Goal: Information Seeking & Learning: Check status

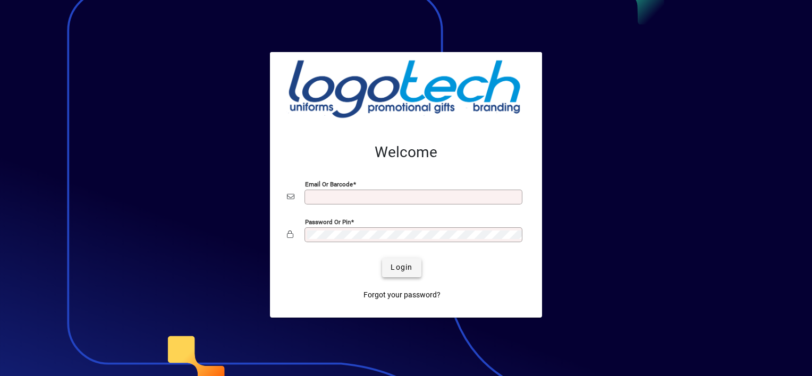
type input "**********"
click at [396, 268] on span "Login" at bounding box center [402, 267] width 22 height 11
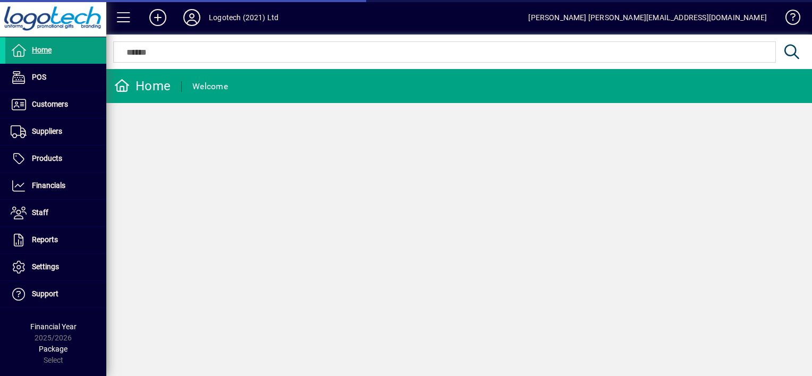
click at [377, 246] on div "Home Welcome" at bounding box center [459, 222] width 706 height 307
click at [224, 127] on div "Home Welcome" at bounding box center [459, 222] width 706 height 307
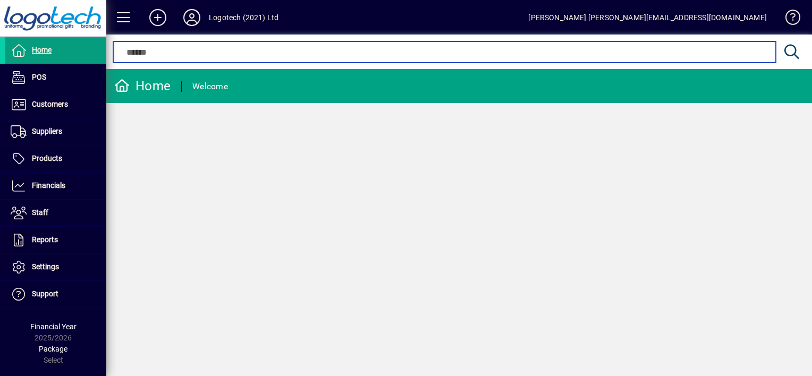
click at [176, 53] on input "text" at bounding box center [444, 52] width 646 height 13
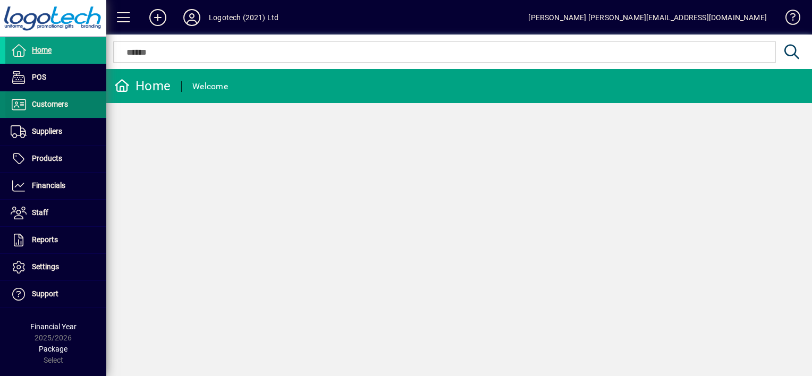
click at [64, 100] on span "Customers" at bounding box center [50, 104] width 36 height 9
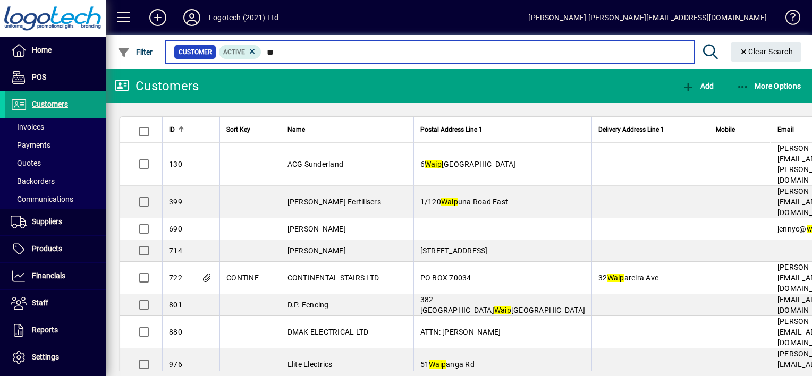
type input "*"
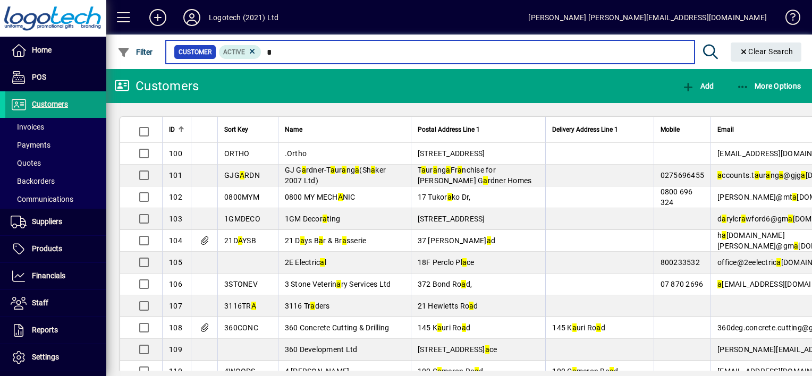
type input "*"
click at [276, 55] on input "*" at bounding box center [474, 52] width 424 height 15
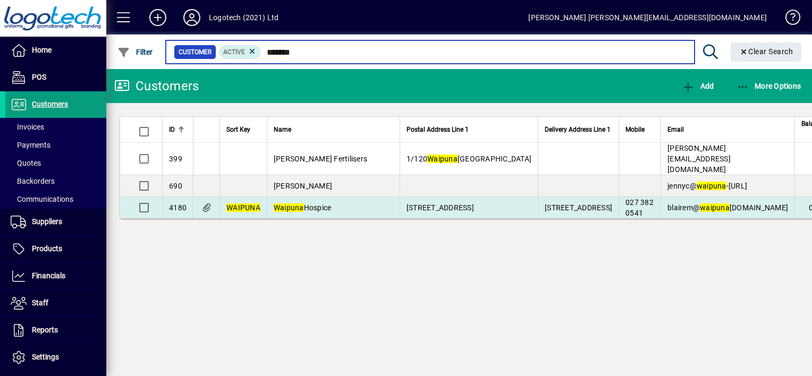
type input "*******"
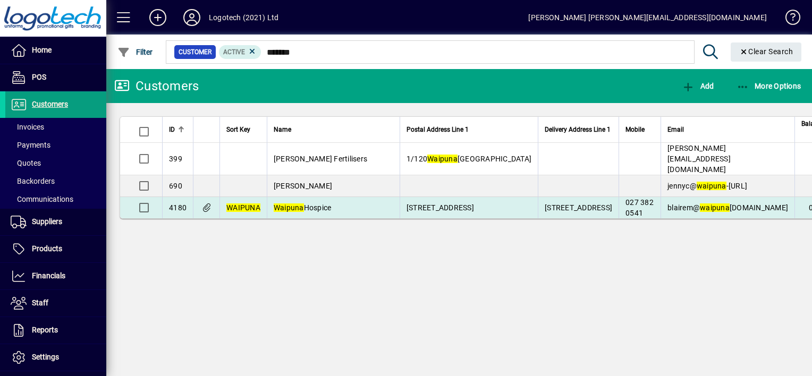
click at [315, 212] on span "Waipuna Hospice" at bounding box center [303, 208] width 58 height 9
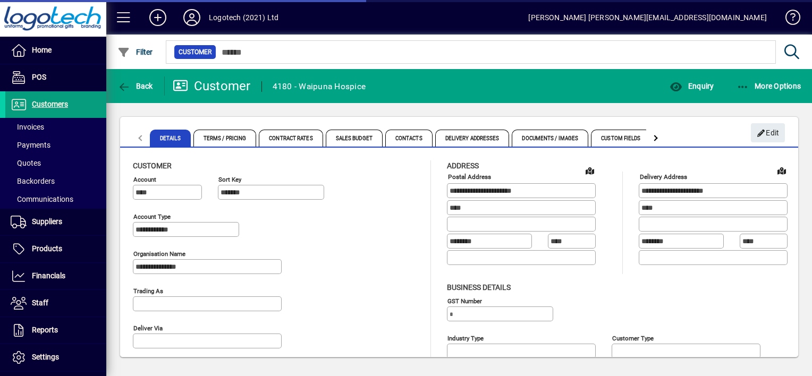
type input "**********"
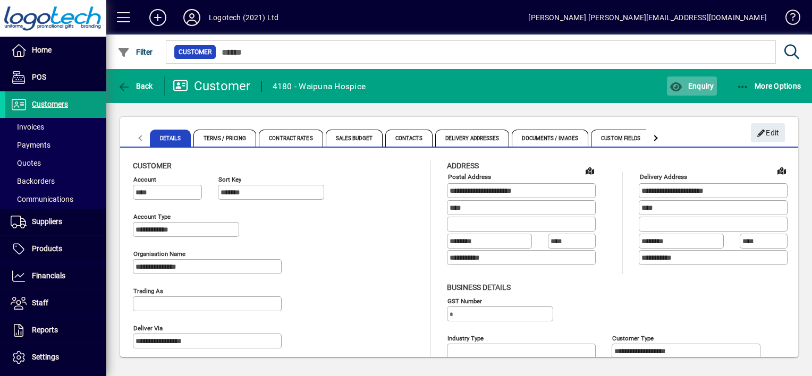
click at [695, 87] on span "Enquiry" at bounding box center [692, 86] width 44 height 9
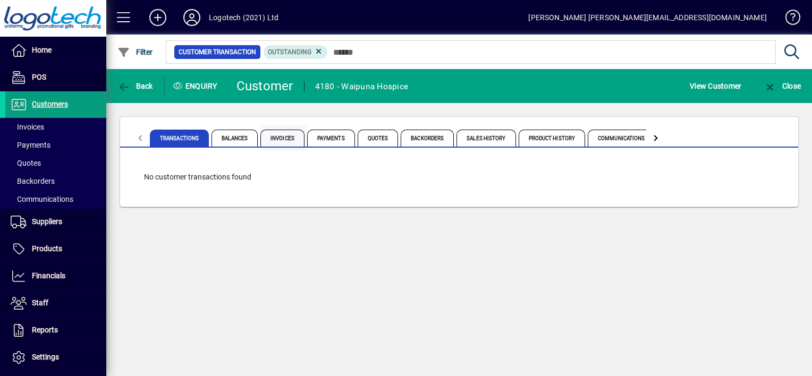
click at [282, 136] on span "Invoices" at bounding box center [282, 138] width 44 height 17
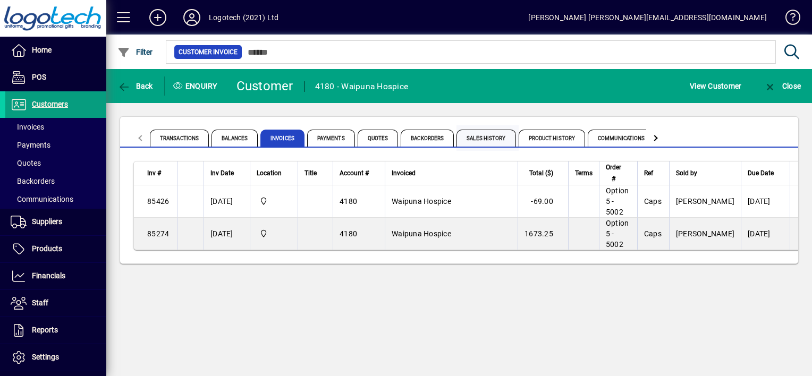
click at [470, 134] on span "Sales History" at bounding box center [486, 138] width 59 height 17
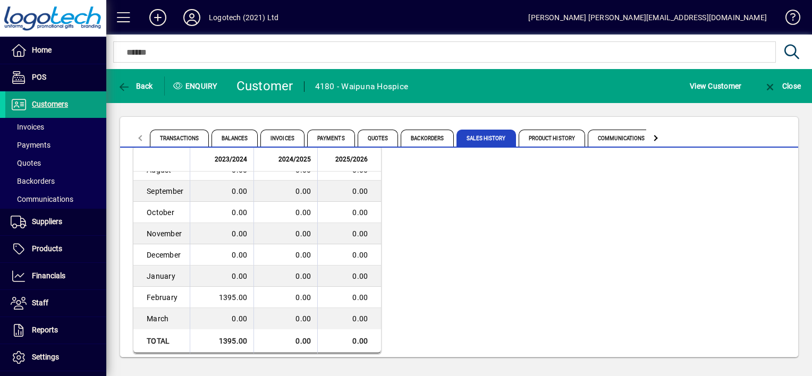
scroll to position [113, 0]
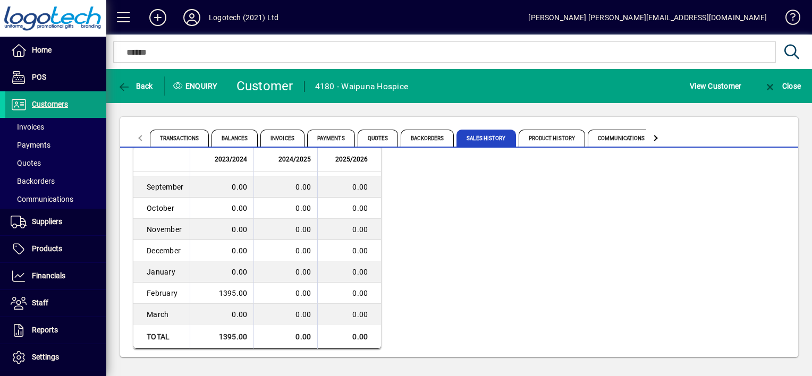
click at [789, 166] on div "2023/2024 2024/2025 2025/2026 April 0.00 0.00 0.00 May 0.00 0.00 0.00 June 0.00…" at bounding box center [459, 196] width 678 height 323
click at [563, 133] on span "Product History" at bounding box center [552, 138] width 67 height 17
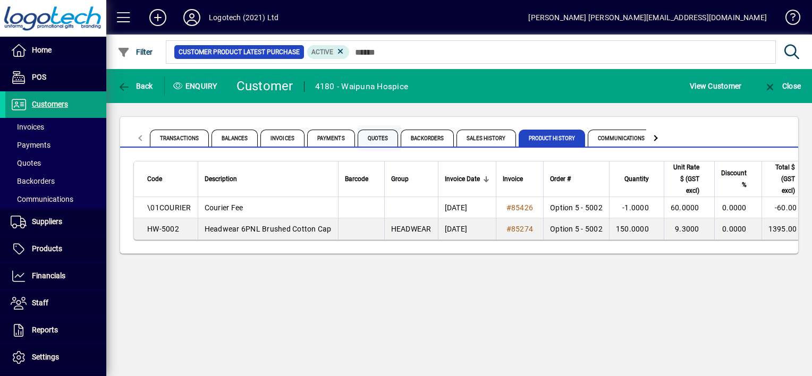
click at [376, 138] on span "Quotes" at bounding box center [378, 138] width 41 height 17
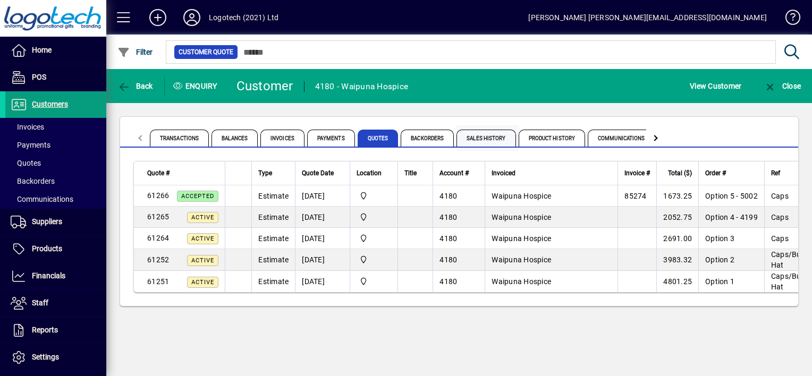
click at [493, 142] on span "Sales History" at bounding box center [486, 138] width 59 height 17
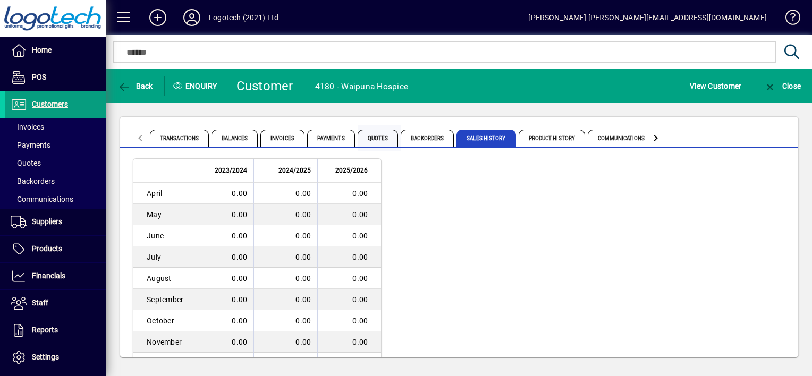
click at [388, 140] on span "Quotes" at bounding box center [378, 138] width 41 height 17
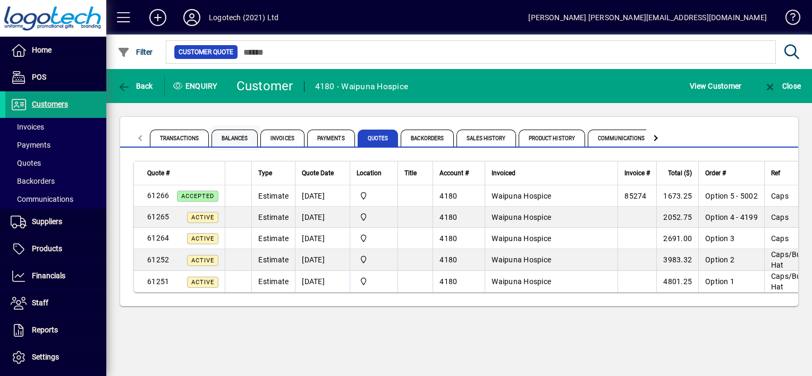
click at [239, 142] on span "Balances" at bounding box center [235, 138] width 46 height 17
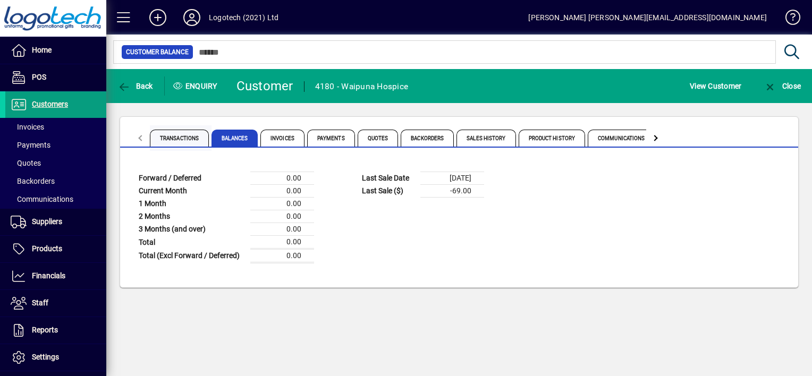
click at [194, 136] on span "Transactions" at bounding box center [179, 138] width 59 height 17
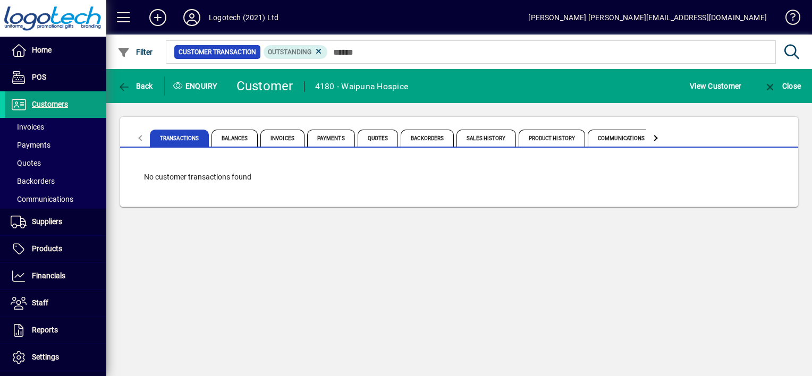
drag, startPoint x: 230, startPoint y: 133, endPoint x: 696, endPoint y: 132, distance: 466.2
click at [696, 132] on mat-tab-group "Transactions Balances Invoices Payments Quotes Backorders Sales History Product…" at bounding box center [459, 136] width 678 height 22
click at [327, 145] on span "Payments" at bounding box center [331, 138] width 48 height 17
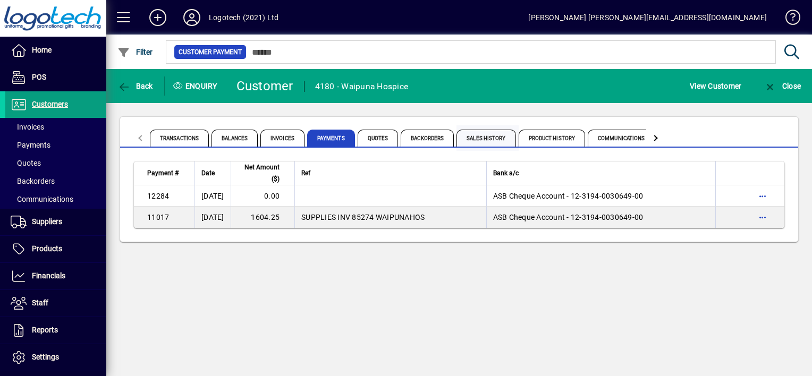
drag, startPoint x: 499, startPoint y: 140, endPoint x: 481, endPoint y: 140, distance: 17.5
click at [481, 140] on span "Sales History" at bounding box center [486, 138] width 59 height 17
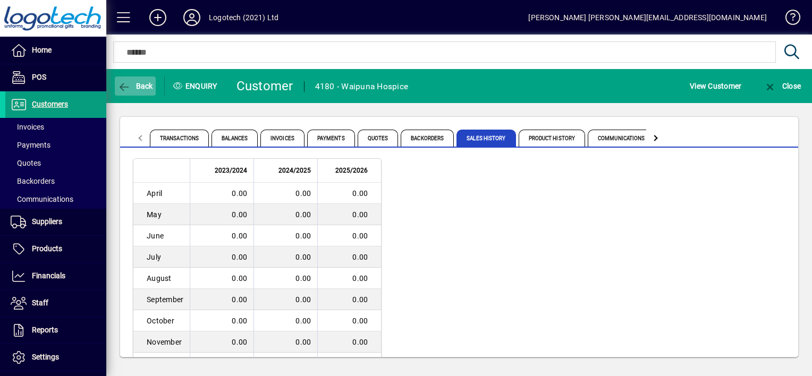
drag, startPoint x: 132, startPoint y: 87, endPoint x: 124, endPoint y: 84, distance: 8.6
